Goal: Information Seeking & Learning: Learn about a topic

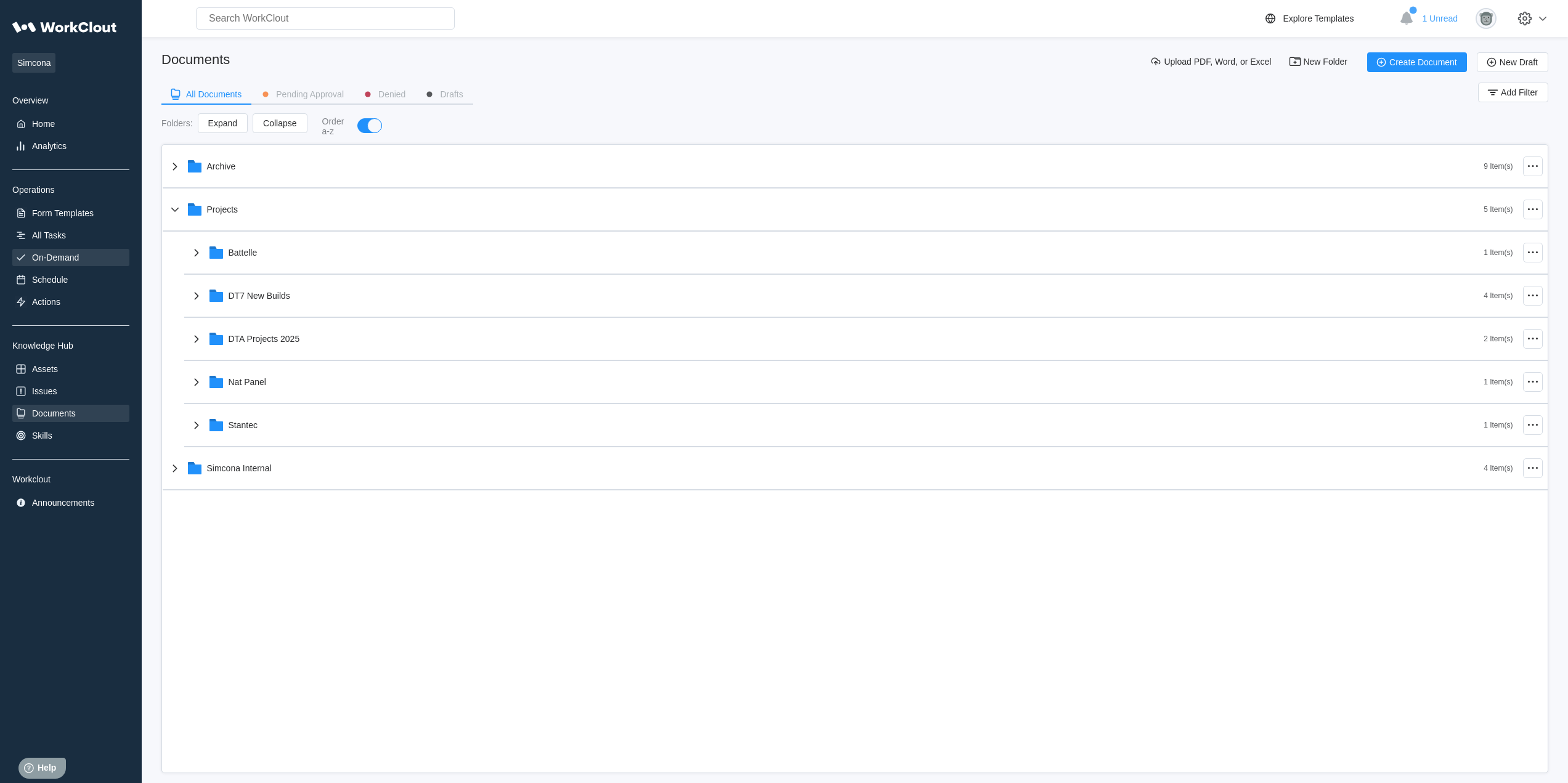
click at [66, 256] on div "On-Demand" at bounding box center [56, 257] width 46 height 10
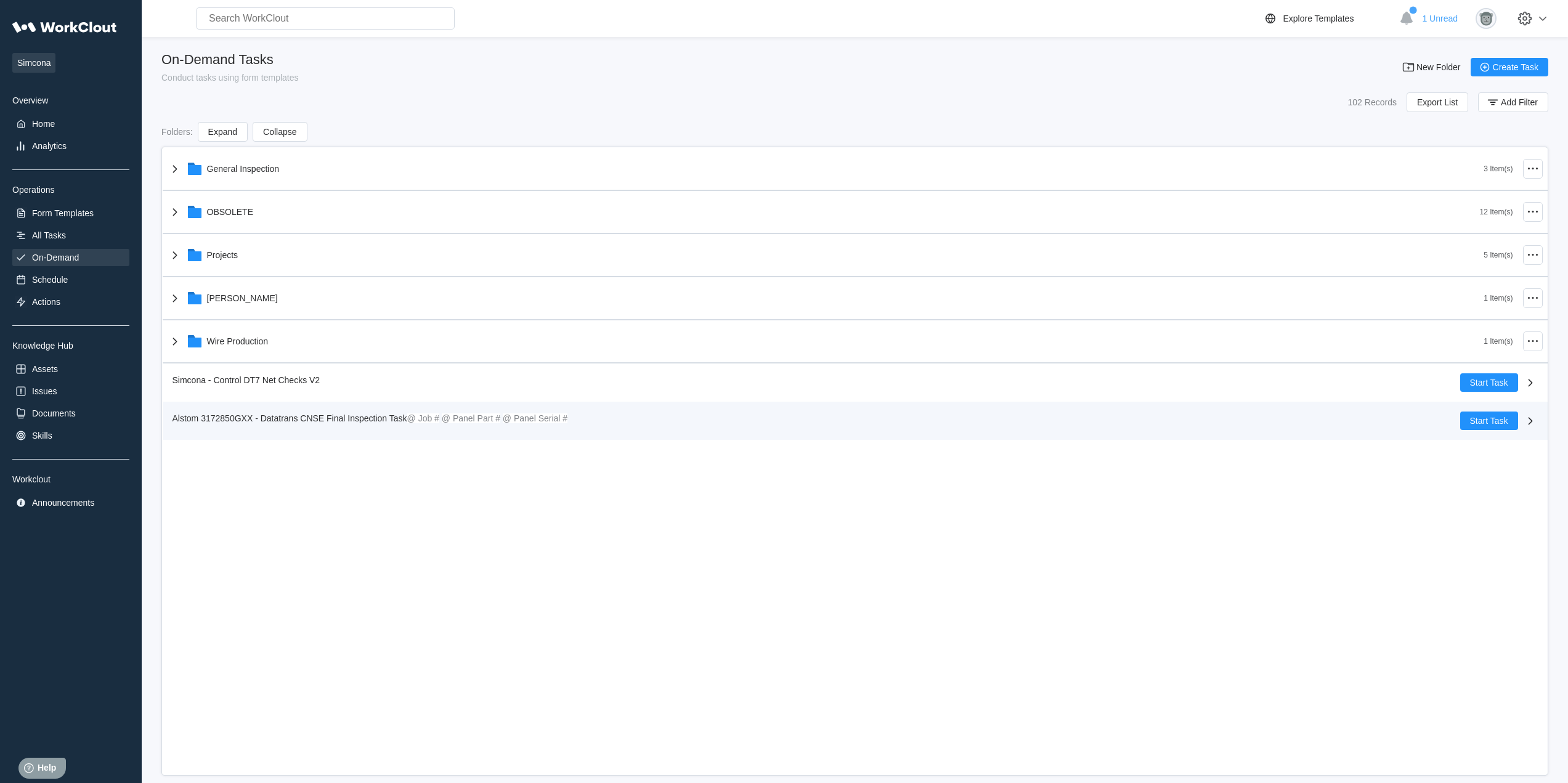
click at [335, 423] on span "Alstom 3172850GXX - Datatrans CNSE Final Inspection Task" at bounding box center [289, 418] width 235 height 10
click at [374, 430] on div "Alstom 3172850GXX - Datatrans CNSE Final Inspection Task @ Job # @ Panel Part #…" at bounding box center [855, 420] width 1385 height 38
click at [374, 417] on span "Alstom 3172850GXX - Datatrans CNSE Final Inspection Task" at bounding box center [289, 418] width 235 height 10
click at [346, 410] on div "Alstom 3172850GXX - Datatrans CNSE Final Inspection Task @ Job # @ Panel Part #…" at bounding box center [855, 420] width 1385 height 38
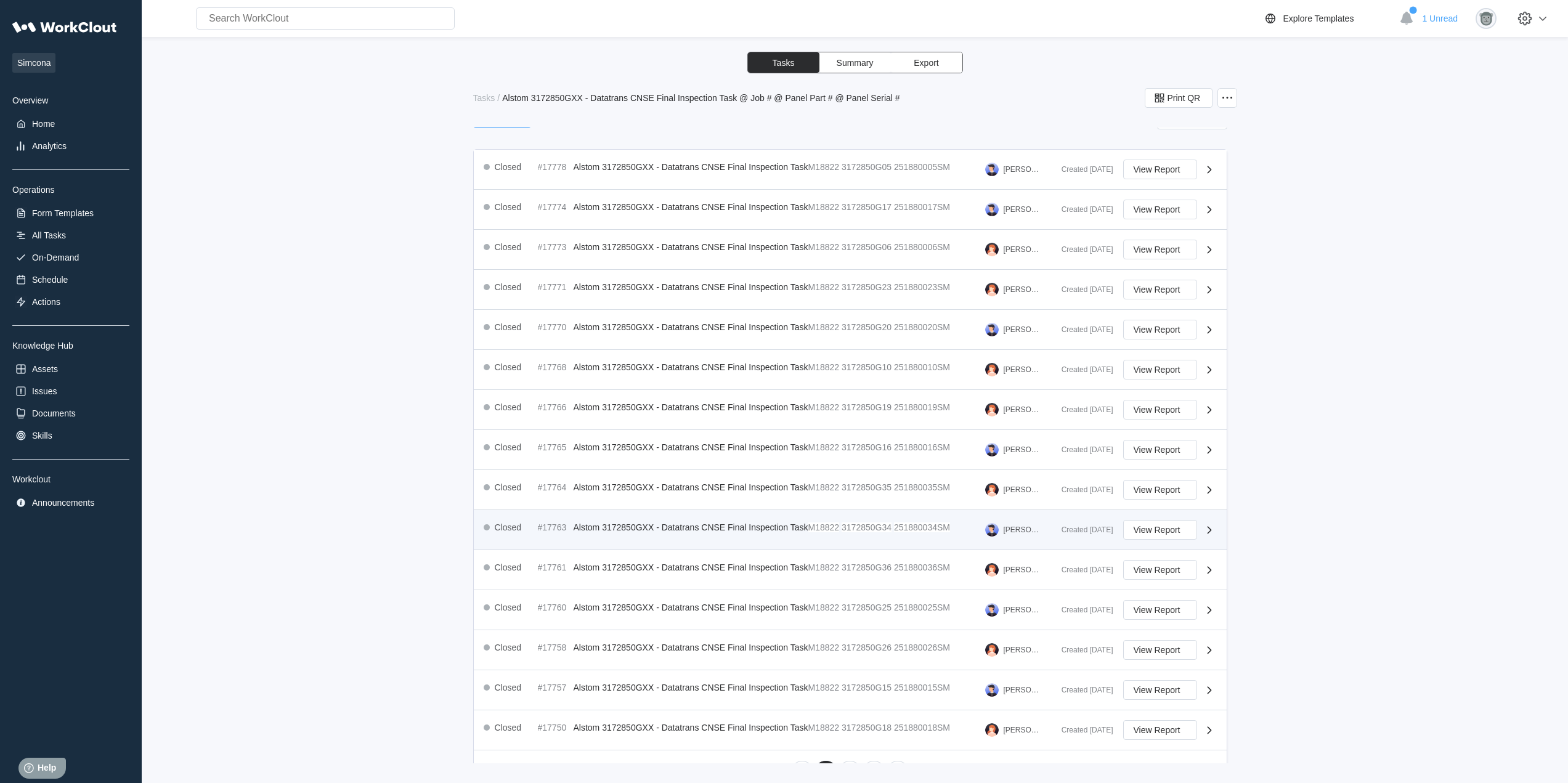
scroll to position [181, 0]
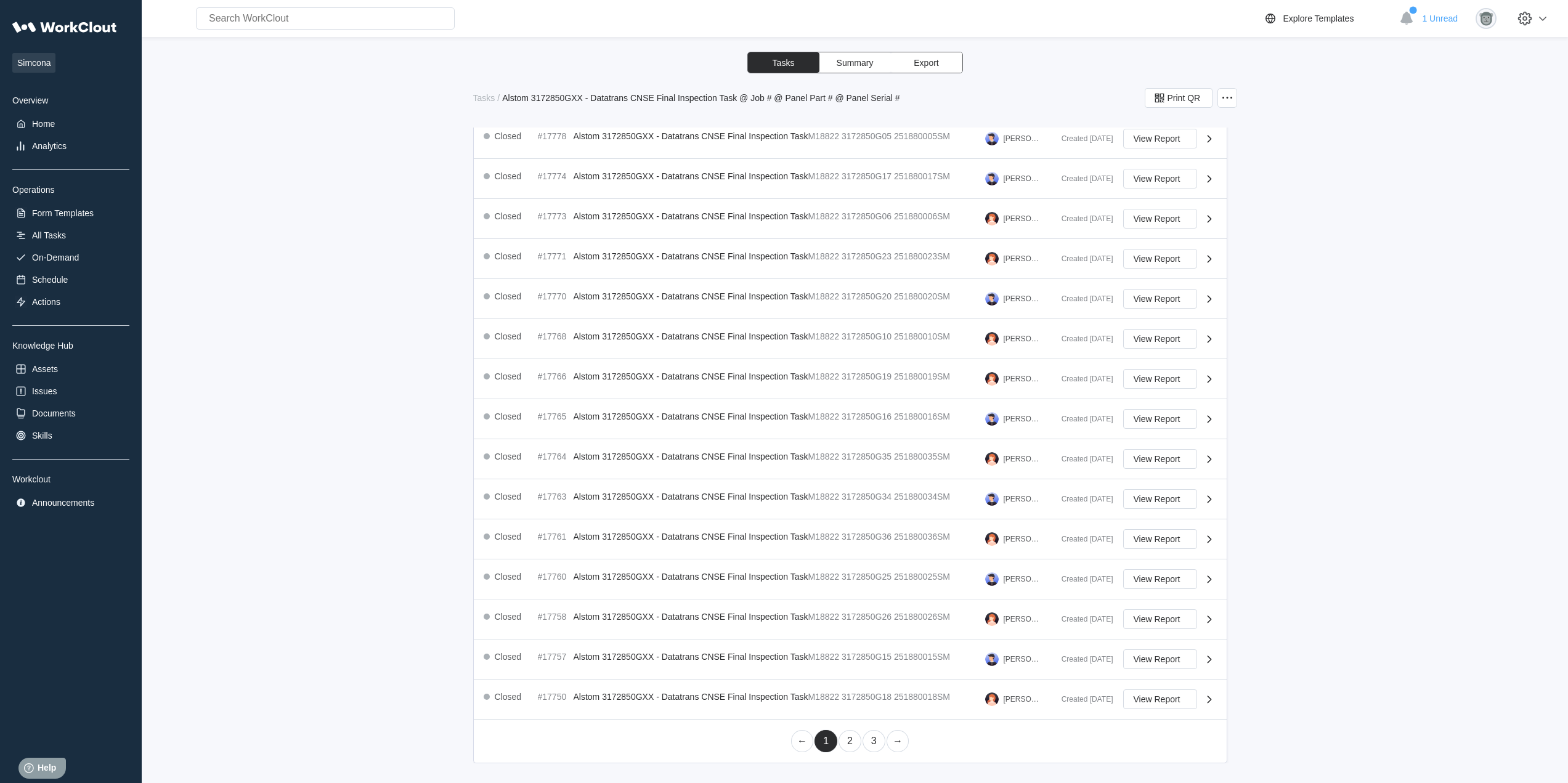
click at [846, 746] on link "2" at bounding box center [850, 741] width 23 height 22
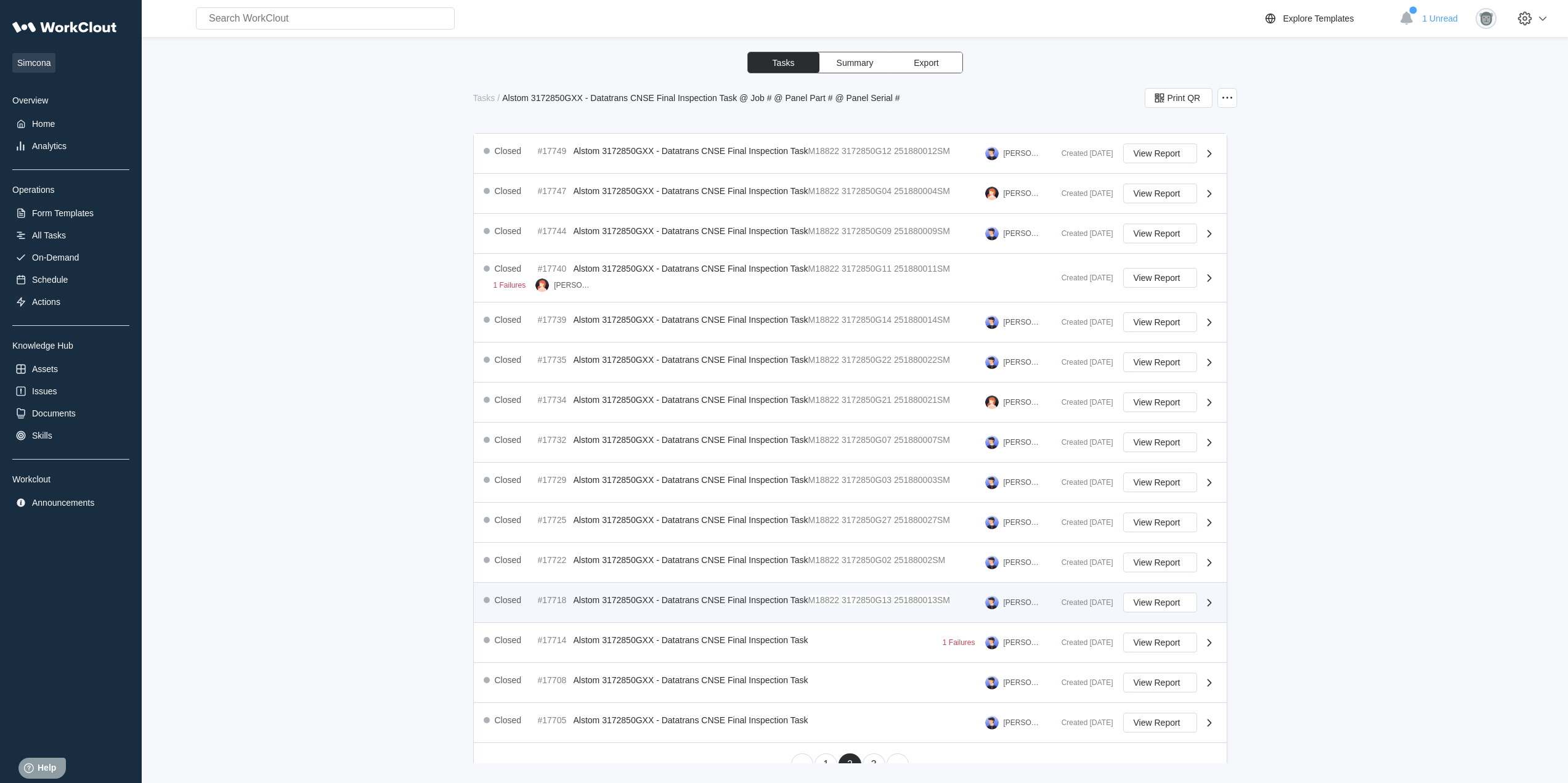
scroll to position [189, 0]
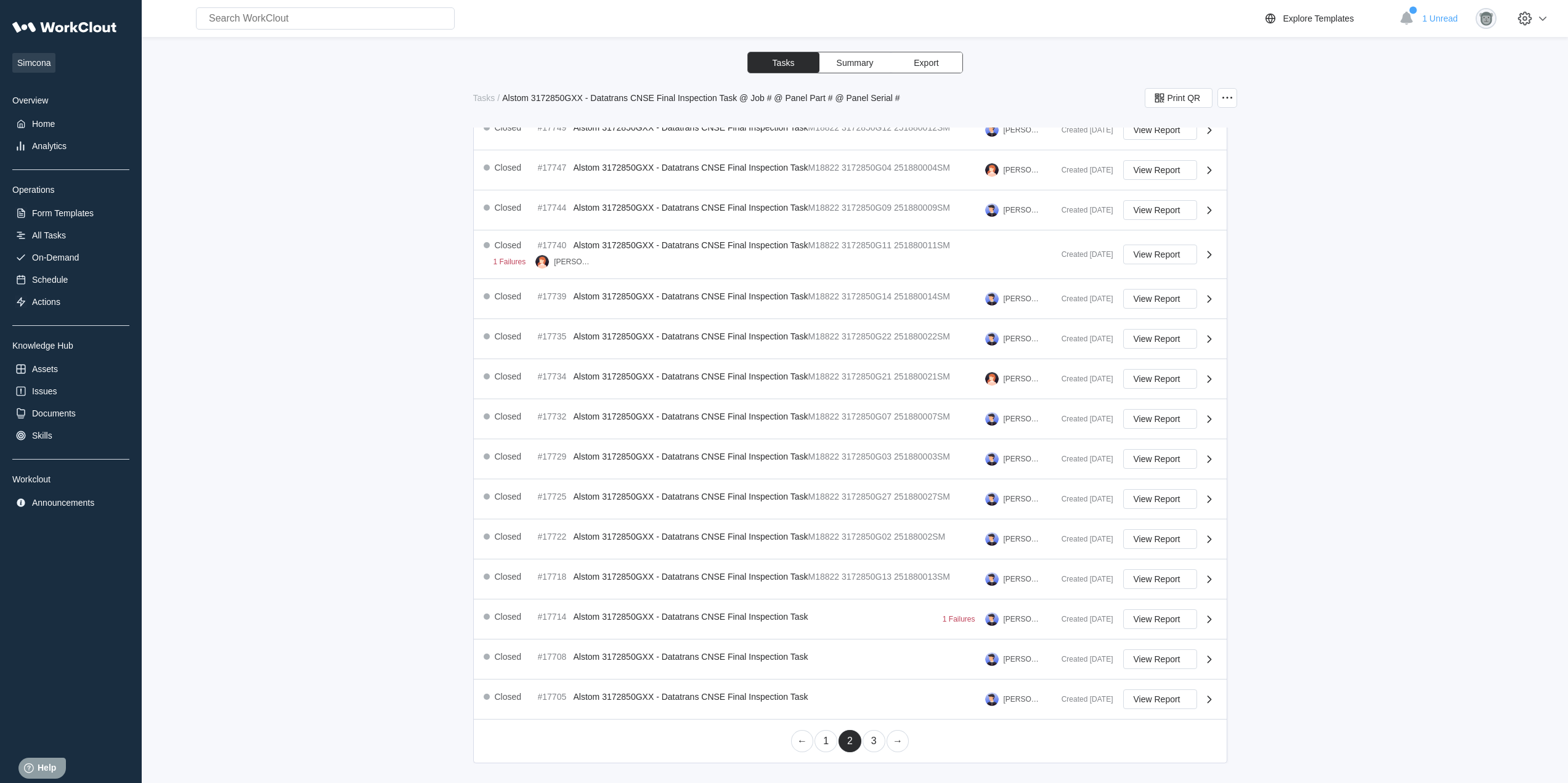
click at [868, 742] on link "3" at bounding box center [874, 741] width 23 height 22
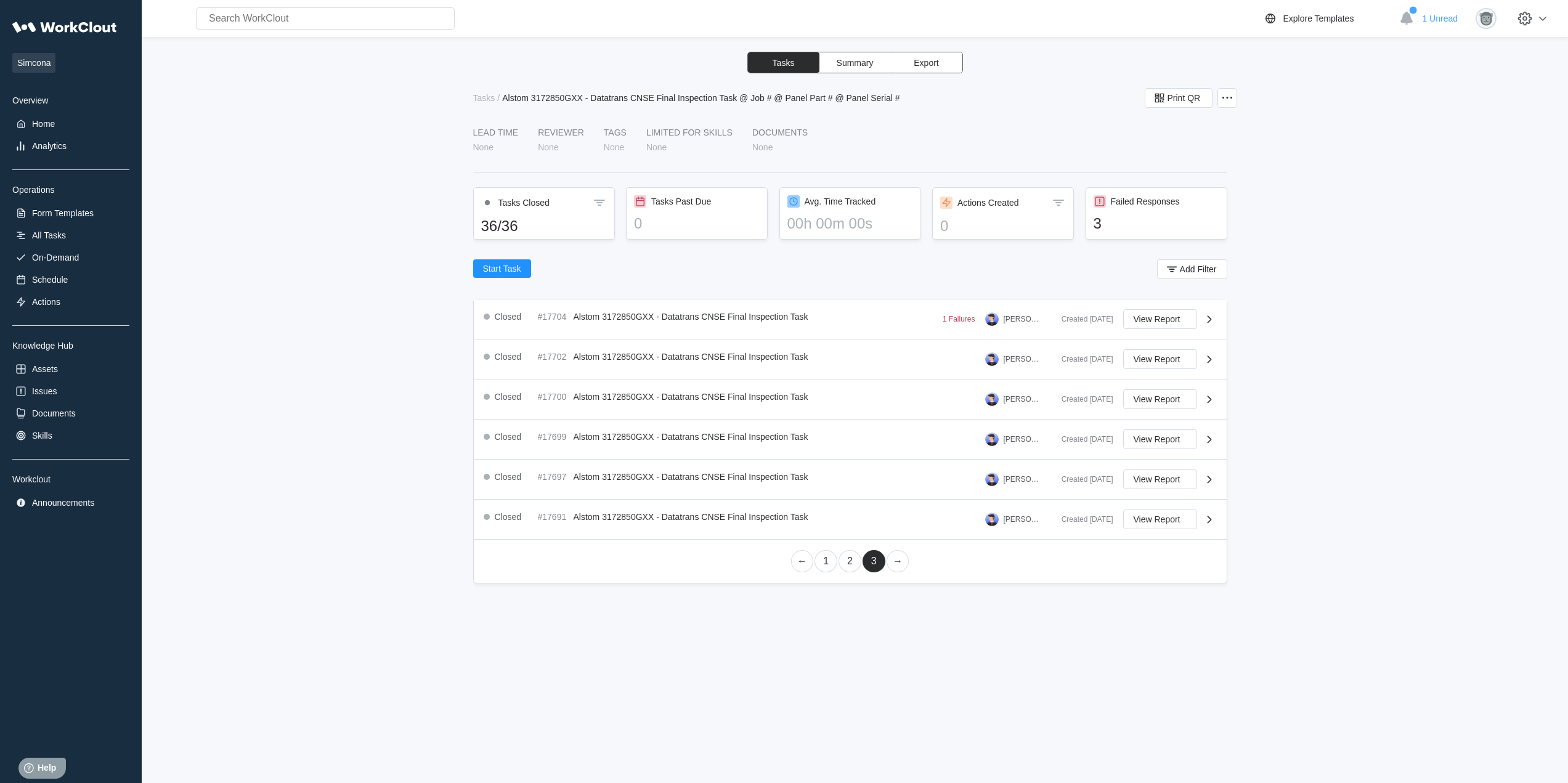
scroll to position [0, 0]
click at [851, 557] on link "2" at bounding box center [850, 561] width 23 height 22
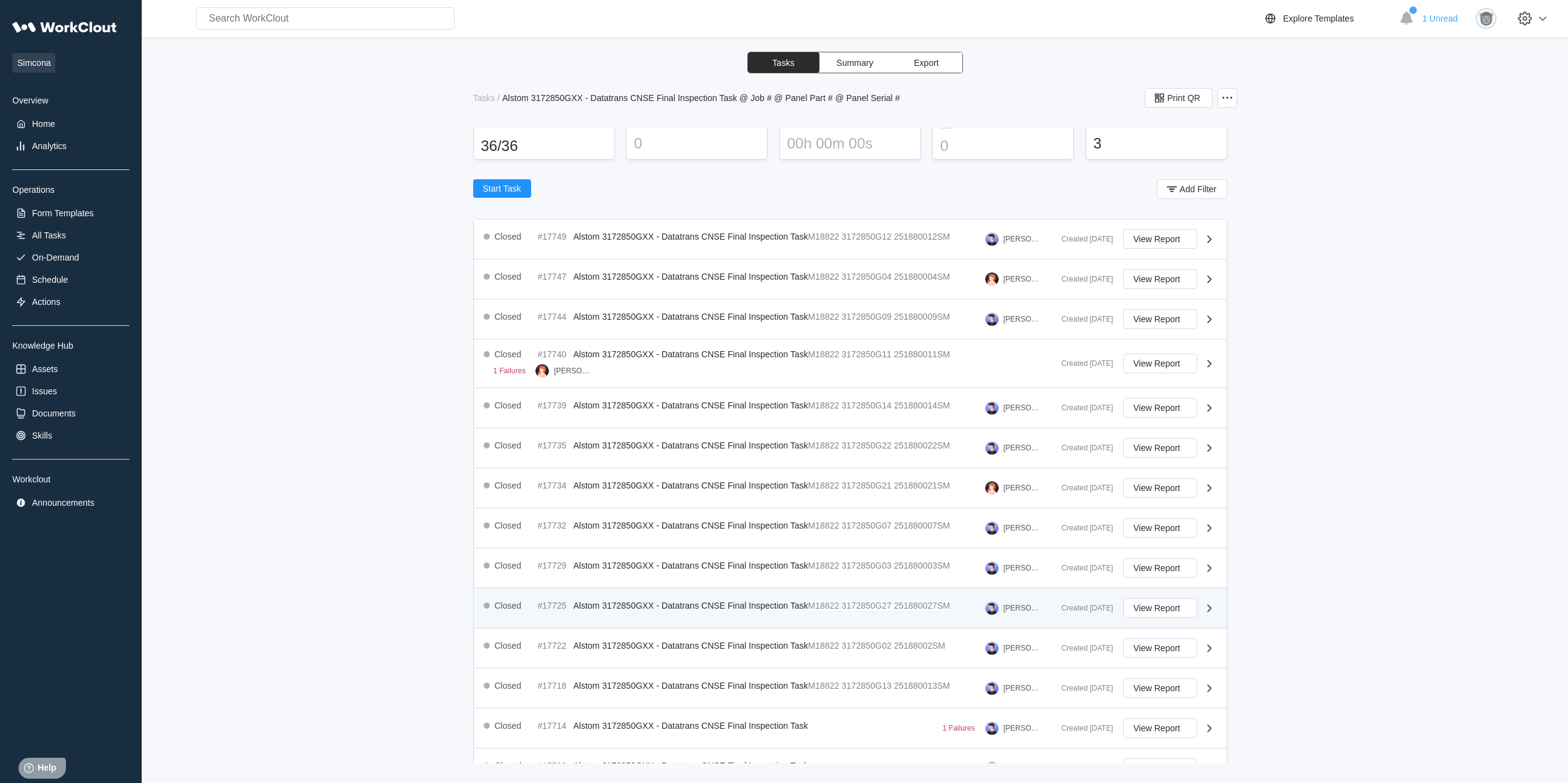
scroll to position [103, 0]
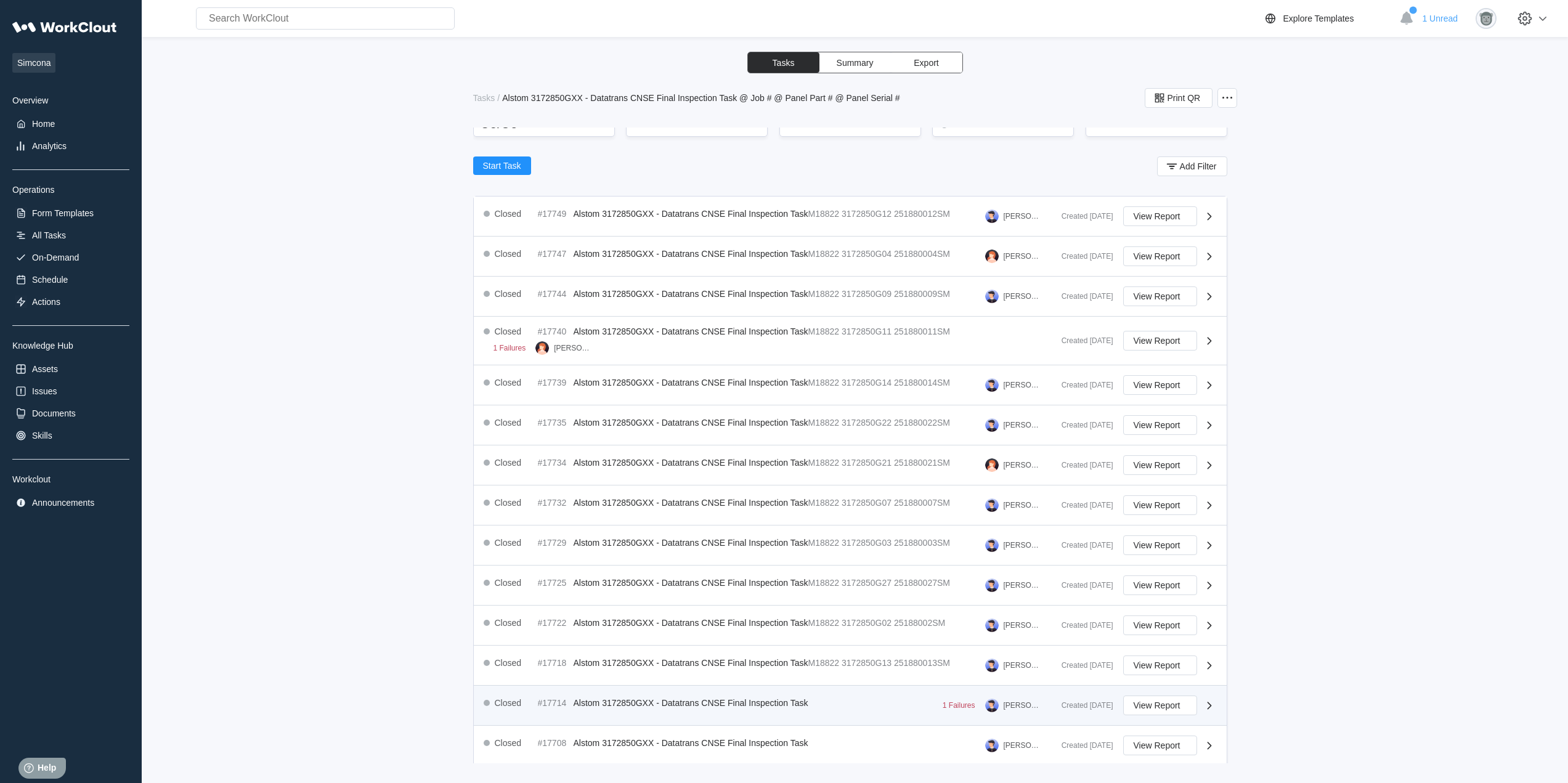
click at [851, 703] on div "Closed #17714 Alstom 3172850GXX - Datatrans CNSE Final Inspection Task 1 Failur…" at bounding box center [767, 705] width 568 height 19
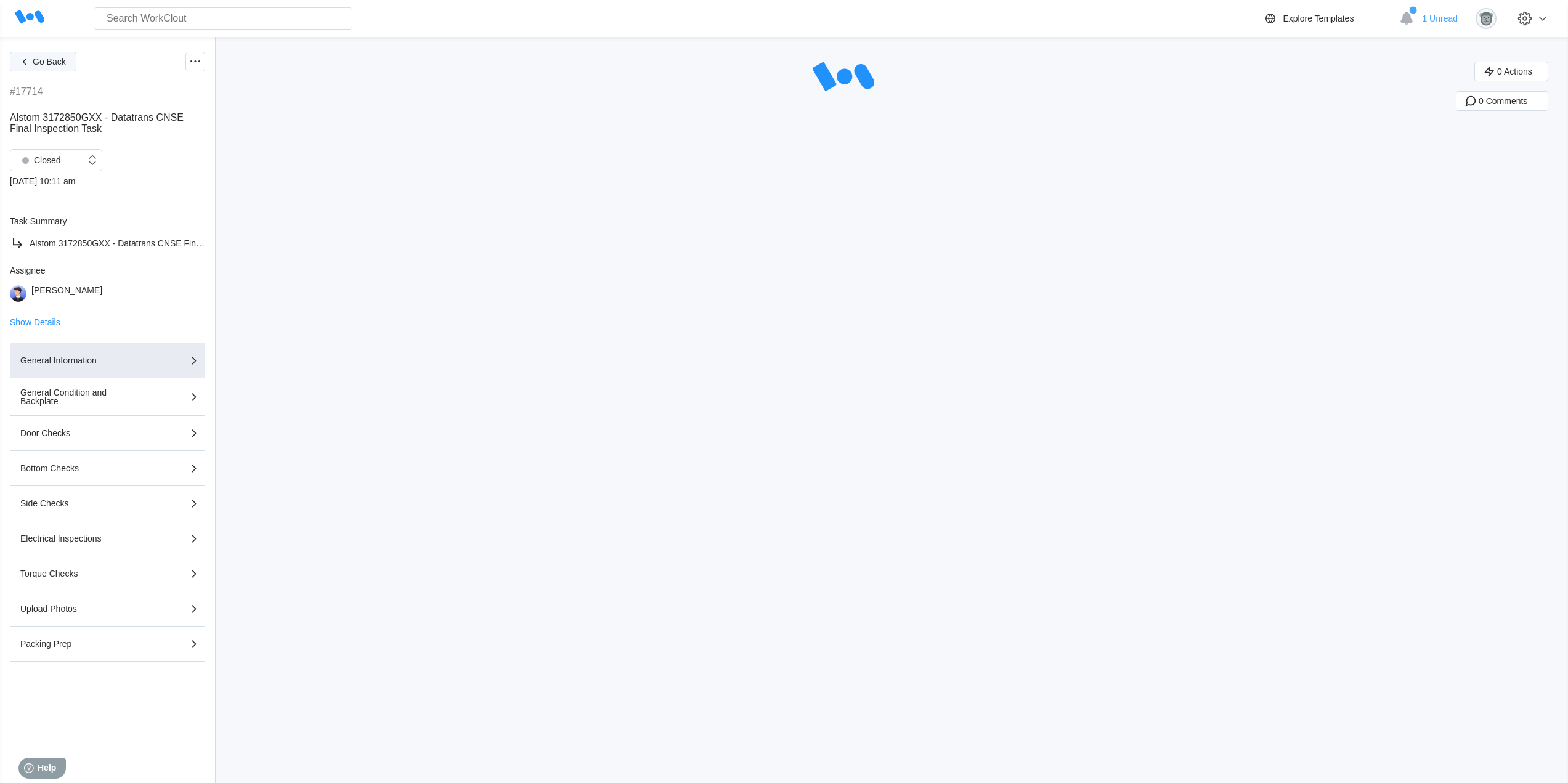
click at [51, 62] on span "Go Back" at bounding box center [49, 61] width 33 height 8
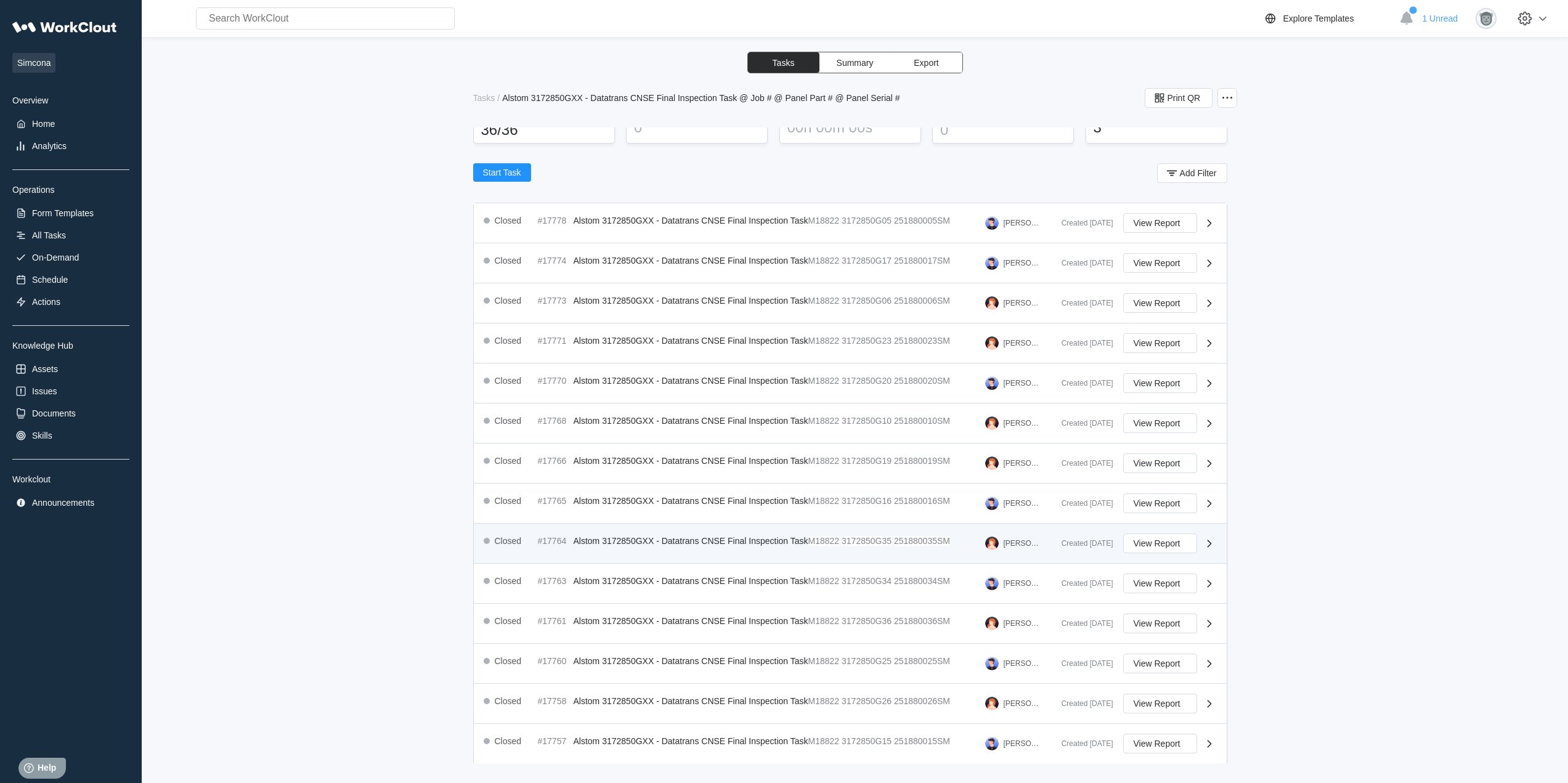
scroll to position [181, 0]
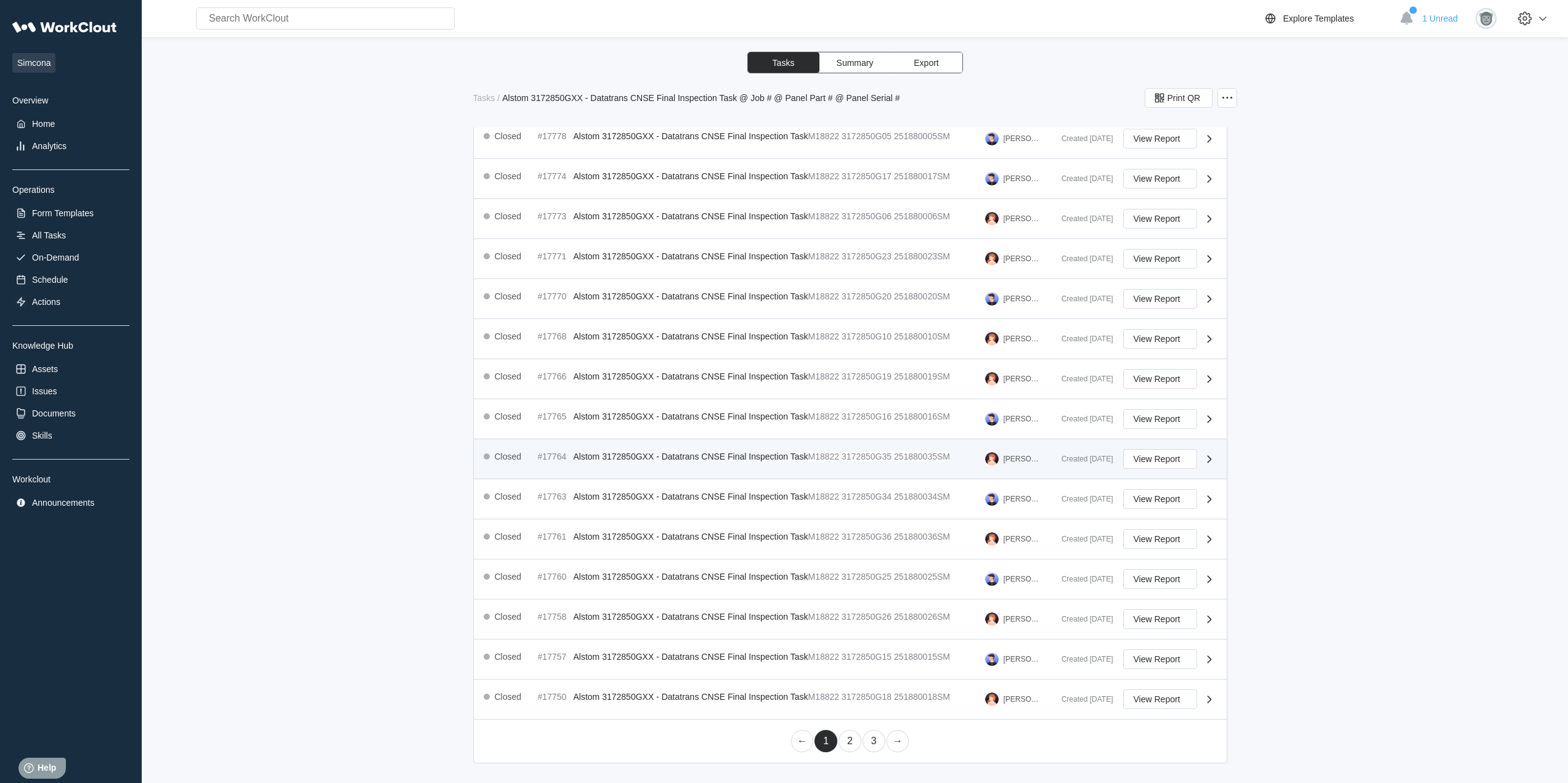
click at [864, 465] on div "Closed #17764 Alstom 3172850GXX - Datatrans CNSE Final Inspection Task M18822 3…" at bounding box center [767, 458] width 568 height 19
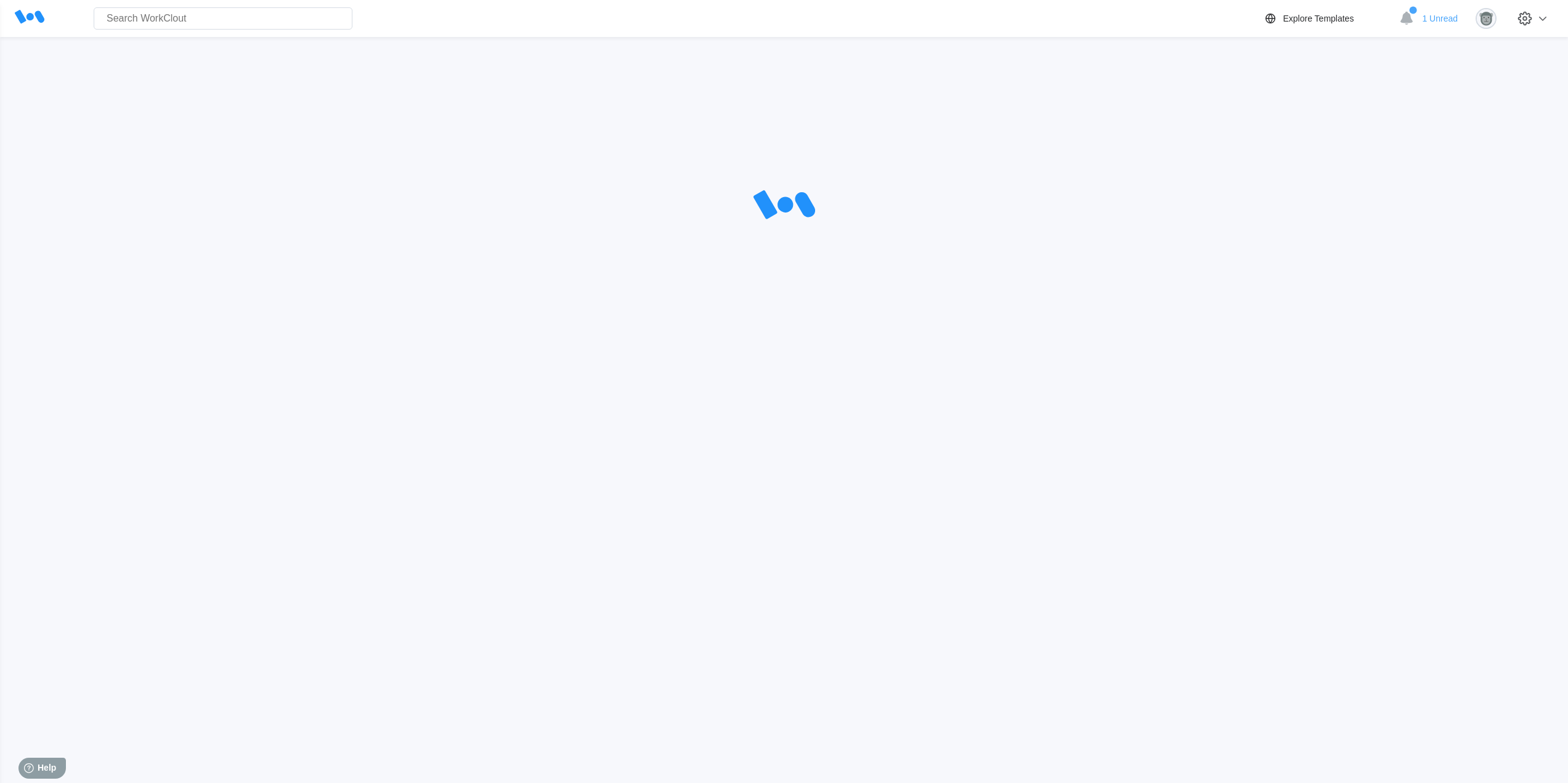
click at [799, 451] on div "Search for anything... Assets • Employees • Skills • Documents • Issues • Tasks…" at bounding box center [784, 355] width 1568 height 712
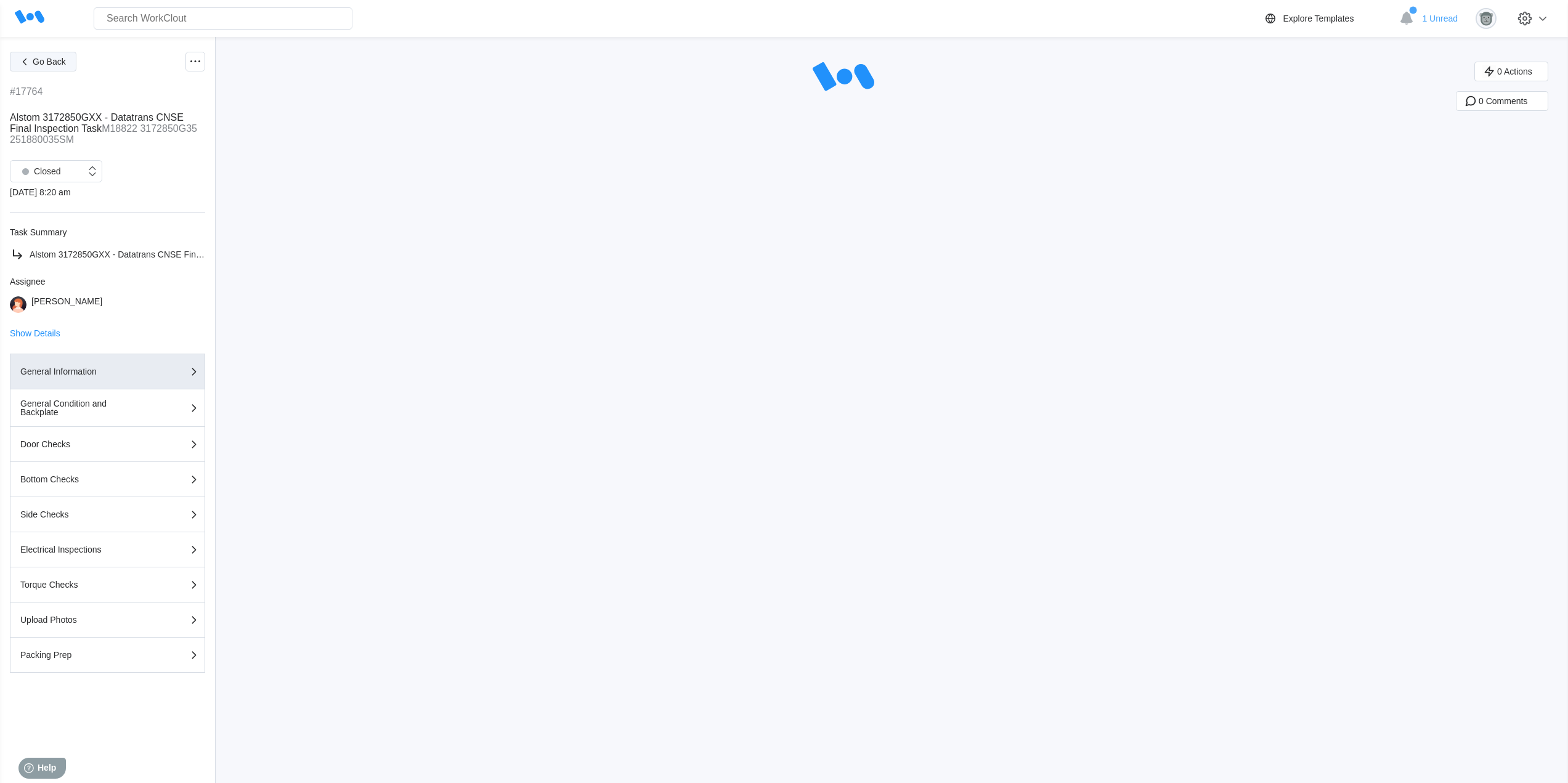
click at [47, 67] on button "Go Back" at bounding box center [44, 61] width 67 height 19
